Goal: Task Accomplishment & Management: Use online tool/utility

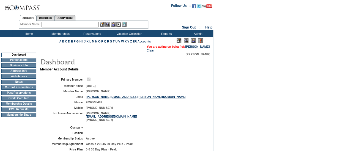
click at [32, 112] on td "CWL Requests" at bounding box center [18, 109] width 35 height 4
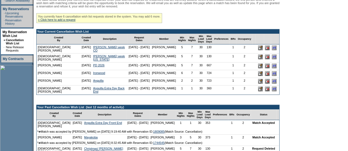
scroll to position [110, 0]
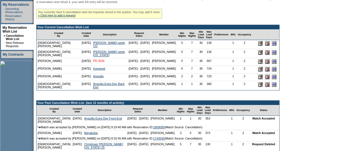
click at [93, 63] on link "PD 2026" at bounding box center [98, 60] width 11 height 3
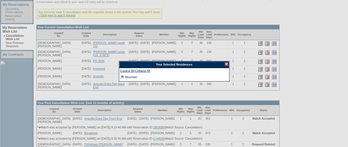
click at [123, 77] on td at bounding box center [122, 77] width 4 height 6
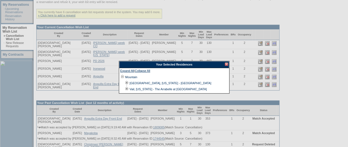
click at [226, 65] on div at bounding box center [225, 64] width 3 height 3
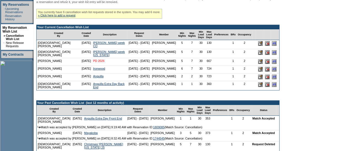
click at [93, 63] on link "PD 2026" at bounding box center [98, 60] width 11 height 3
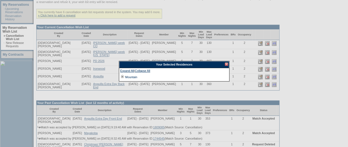
click at [226, 65] on div at bounding box center [225, 64] width 3 height 3
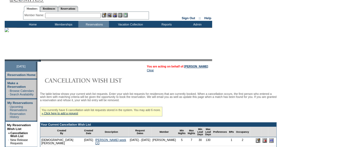
scroll to position [0, 0]
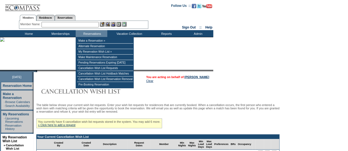
click at [82, 25] on input "text" at bounding box center [69, 24] width 57 height 5
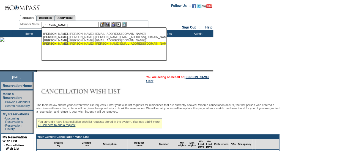
click at [104, 44] on div "Mellin , Stephanie (stephaniemellin@mac.com)" at bounding box center [103, 43] width 121 height 3
type input "Mellin, Stephanie (stephaniemellin@mac.com)"
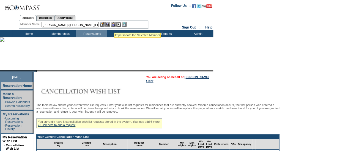
click at [114, 25] on img at bounding box center [113, 24] width 5 height 5
click at [109, 25] on img at bounding box center [107, 24] width 5 height 5
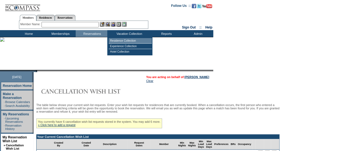
click at [124, 39] on td "Residence Collection" at bounding box center [130, 40] width 43 height 5
